Goal: Transaction & Acquisition: Obtain resource

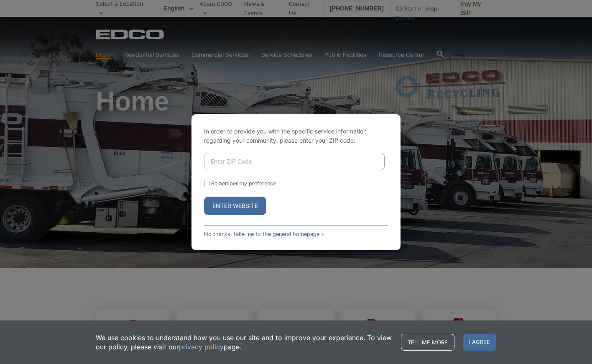
click at [237, 161] on input "Enter ZIP Code" at bounding box center [294, 162] width 181 height 18
click at [0, 363] on nordpass-autofill-portal at bounding box center [0, 364] width 0 height 0
type input "92118"
click at [208, 183] on input "Remember my preference" at bounding box center [206, 183] width 5 height 5
checkbox input "true"
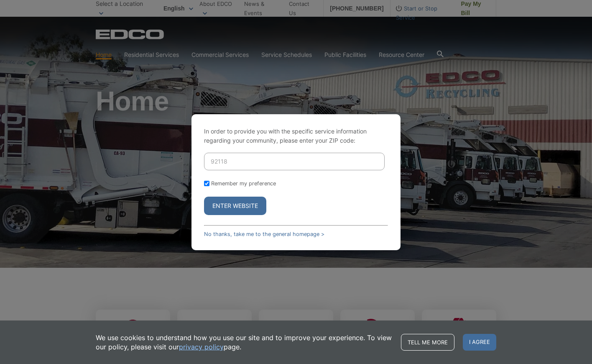
click at [249, 208] on button "Enter Website" at bounding box center [235, 205] width 62 height 18
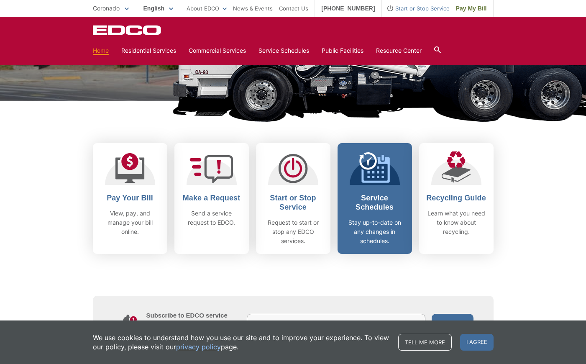
scroll to position [167, 0]
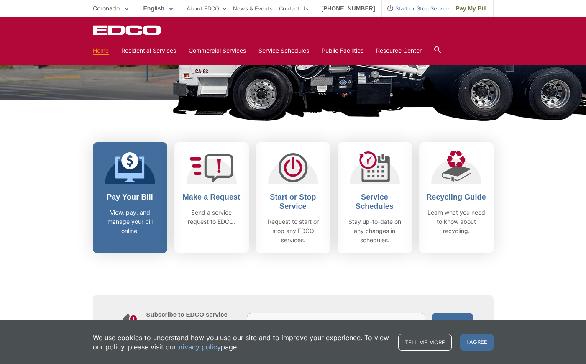
click at [127, 180] on icon at bounding box center [129, 168] width 29 height 25
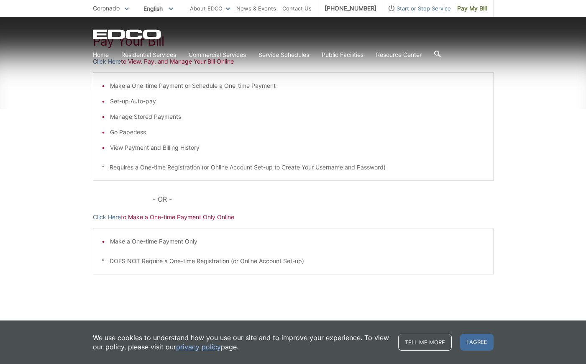
scroll to position [162, 0]
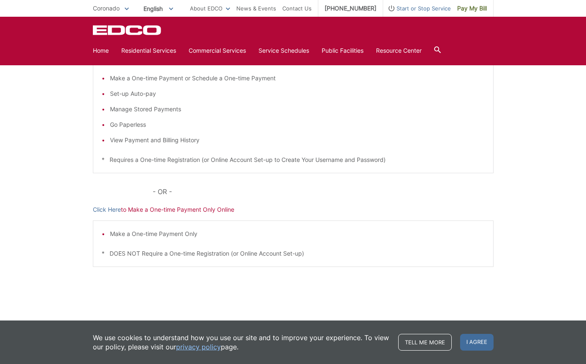
click at [150, 142] on li "View Payment and Billing History" at bounding box center [297, 139] width 374 height 9
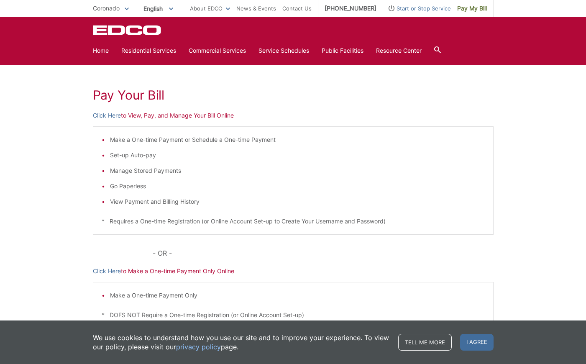
scroll to position [79, 0]
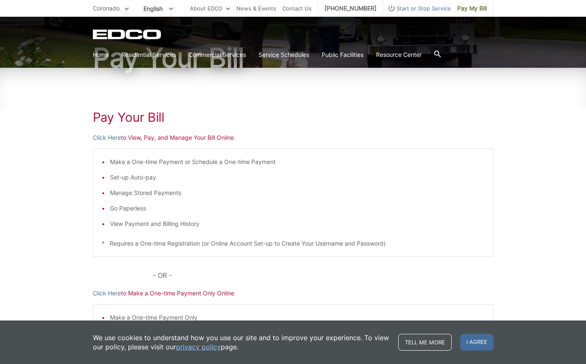
click at [134, 122] on h1 "Pay Your Bill" at bounding box center [293, 116] width 400 height 15
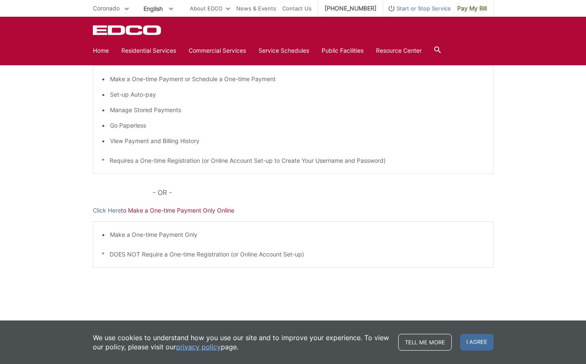
scroll to position [162, 0]
click at [166, 211] on p "Click Here to Make a One-time Payment Only Online" at bounding box center [293, 209] width 400 height 9
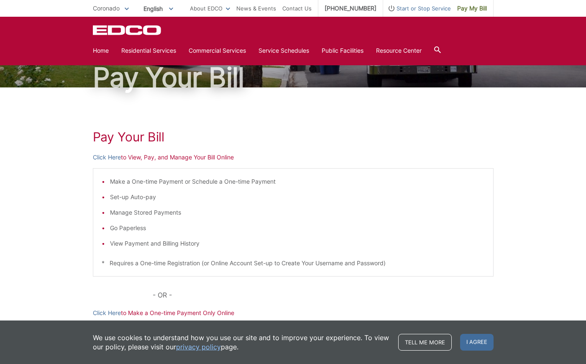
scroll to position [37, 0]
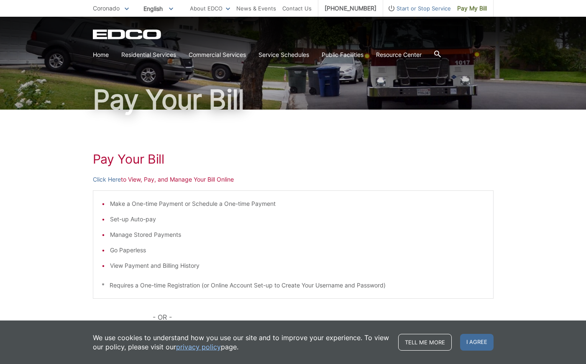
click at [123, 167] on div "Pay Your Bill Click Here to View, Pay, and Manage Your Bill Online Make a One-t…" at bounding box center [293, 277] width 400 height 337
click at [130, 180] on p "Click Here to View, Pay, and Manage Your Bill Online" at bounding box center [293, 179] width 400 height 9
click at [137, 180] on p "Click Here to View, Pay, and Manage Your Bill Online" at bounding box center [293, 179] width 400 height 9
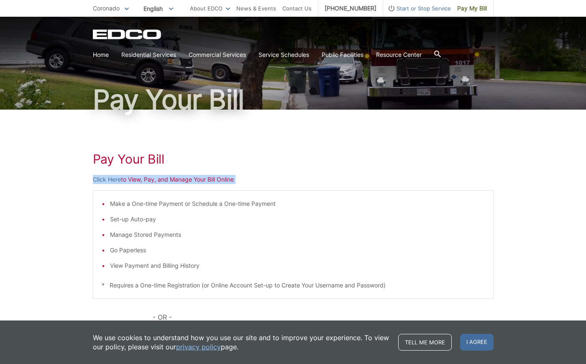
click at [137, 180] on p "Click Here to View, Pay, and Manage Your Bill Online" at bounding box center [293, 179] width 400 height 9
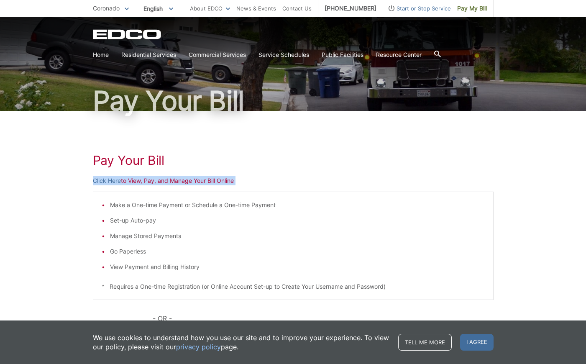
scroll to position [84, 0]
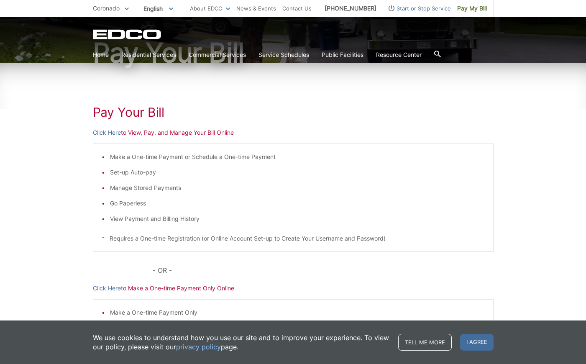
click at [130, 217] on li "View Payment and Billing History" at bounding box center [297, 218] width 374 height 9
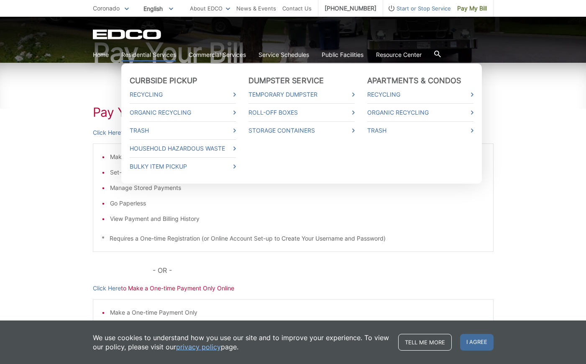
click at [148, 55] on link "Residential Services" at bounding box center [148, 54] width 55 height 9
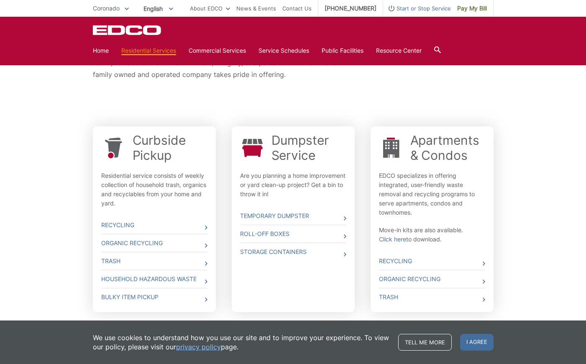
scroll to position [242, 0]
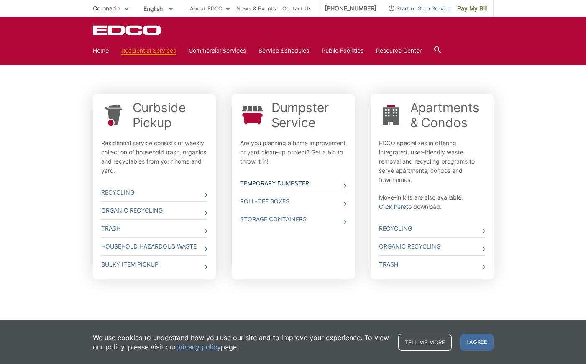
click at [279, 183] on link "Temporary Dumpster" at bounding box center [293, 183] width 106 height 18
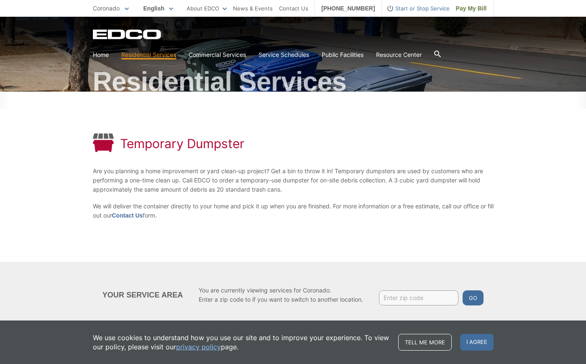
scroll to position [62, 0]
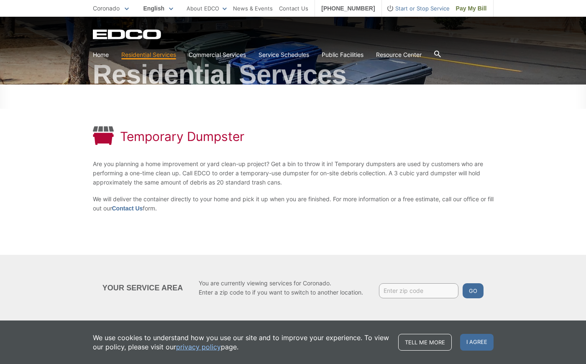
click at [566, 100] on div "Temporary Dumpster Are you planning a home improvement or yard clean-up project…" at bounding box center [293, 202] width 586 height 237
